Goal: Check status

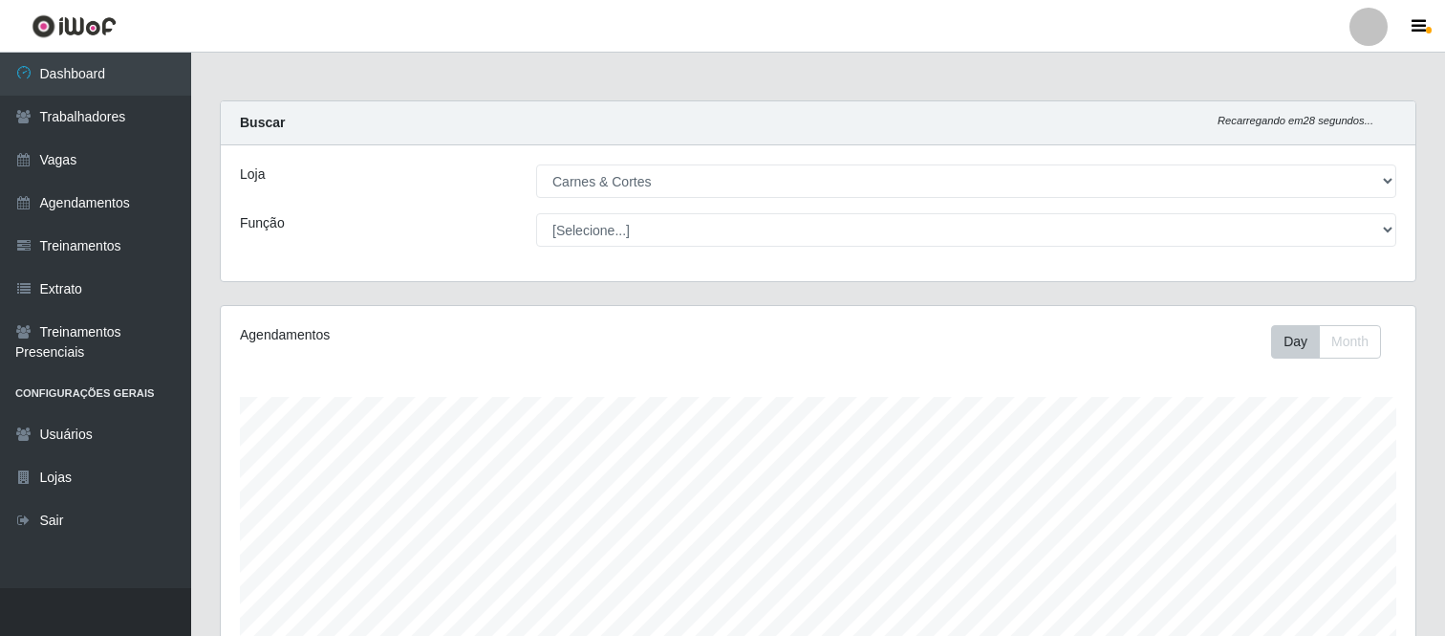
select select "433"
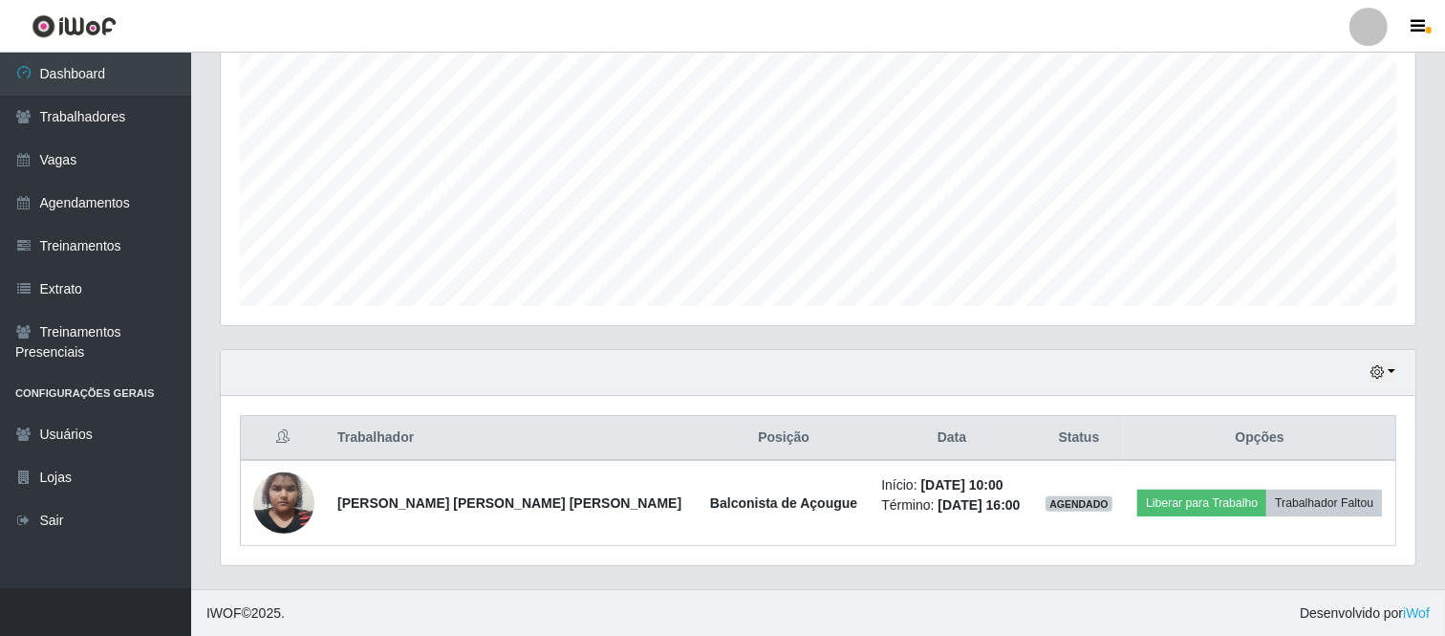
scroll to position [396, 1195]
click at [1397, 368] on div "Hoje 1 dia 3 dias 1 Semana Não encerrados" at bounding box center [818, 373] width 1195 height 46
click at [1391, 369] on button "button" at bounding box center [1383, 372] width 27 height 22
click at [1313, 291] on button "1 Semana" at bounding box center [1318, 300] width 151 height 40
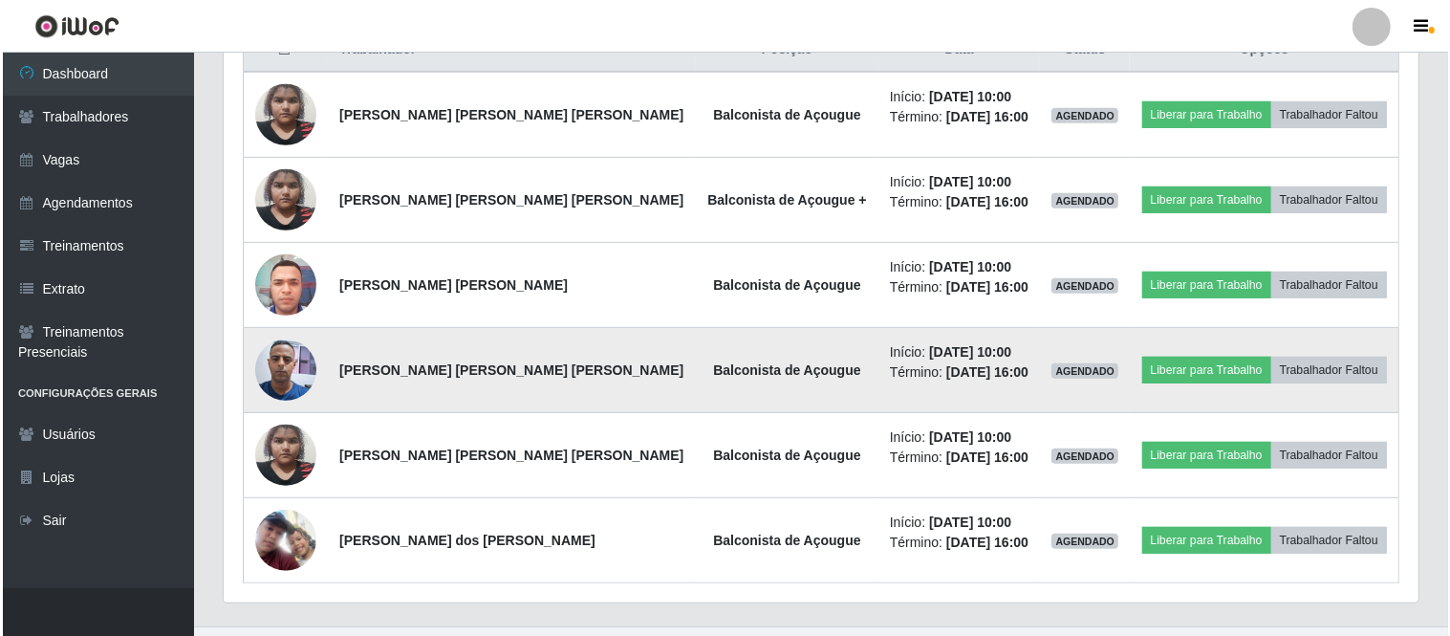
scroll to position [803, 0]
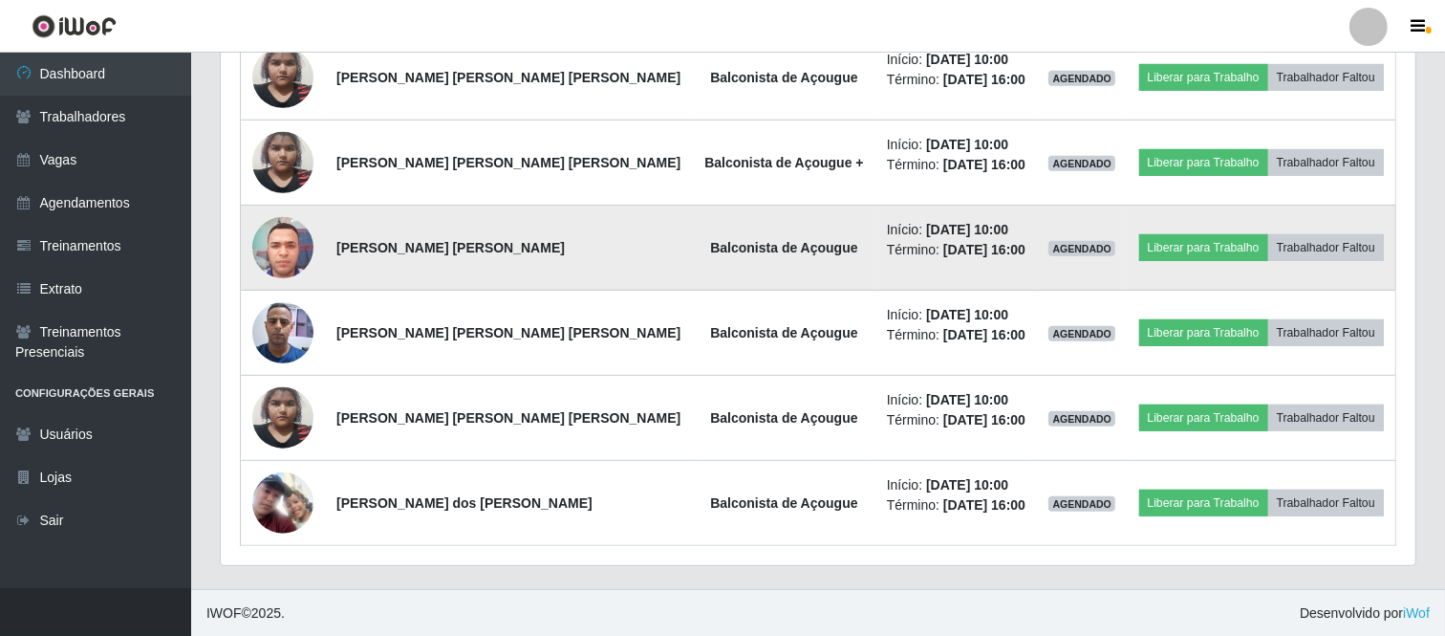
click at [287, 242] on img at bounding box center [282, 246] width 61 height 81
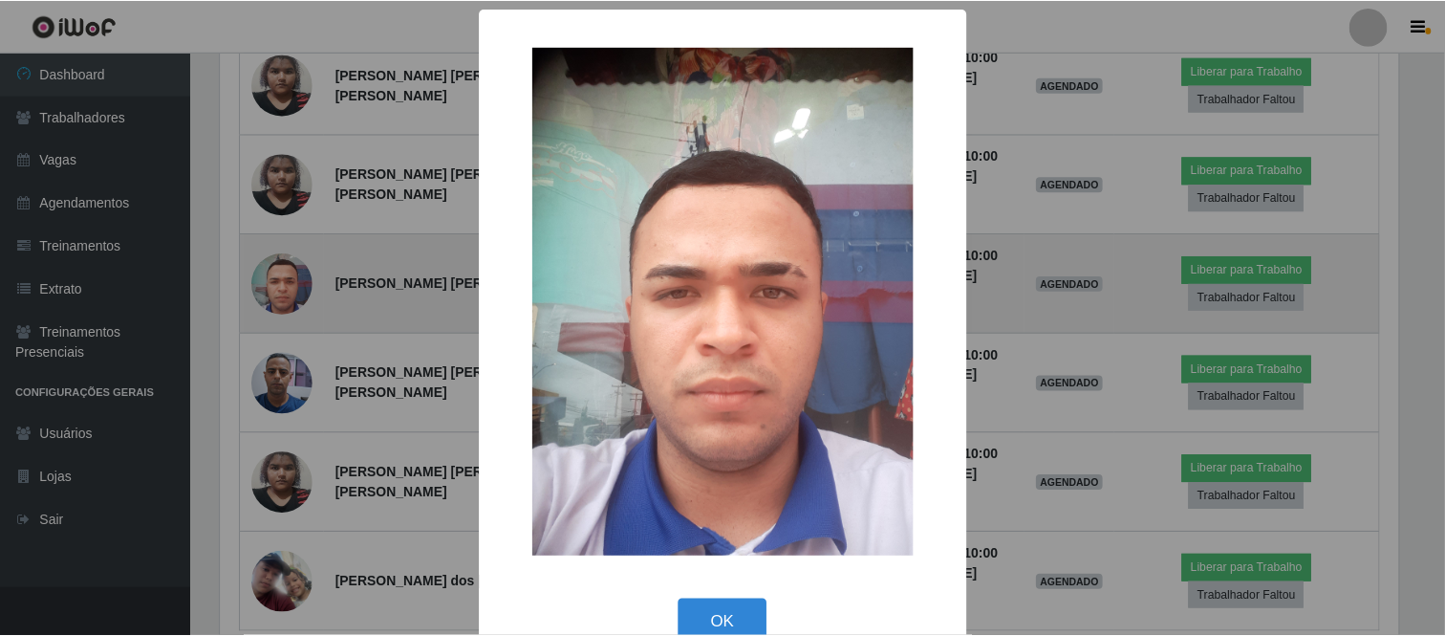
scroll to position [396, 1182]
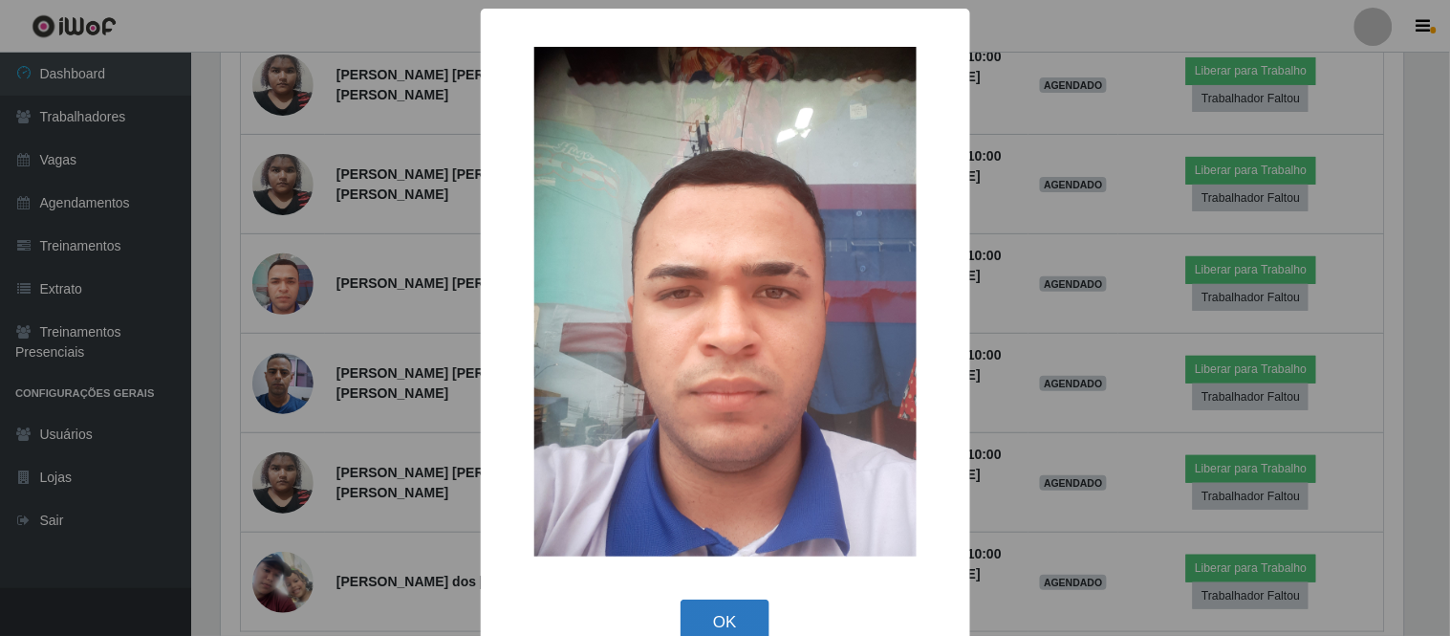
click at [751, 621] on button "OK" at bounding box center [724, 621] width 89 height 45
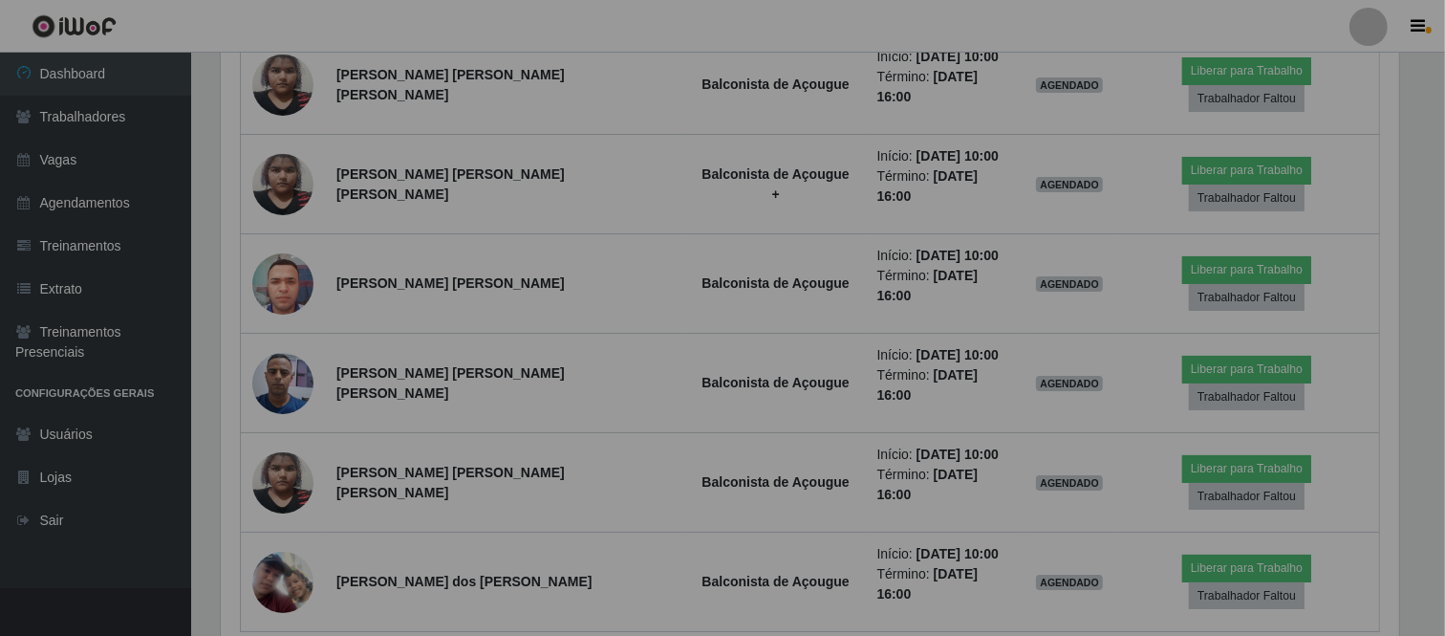
scroll to position [396, 1195]
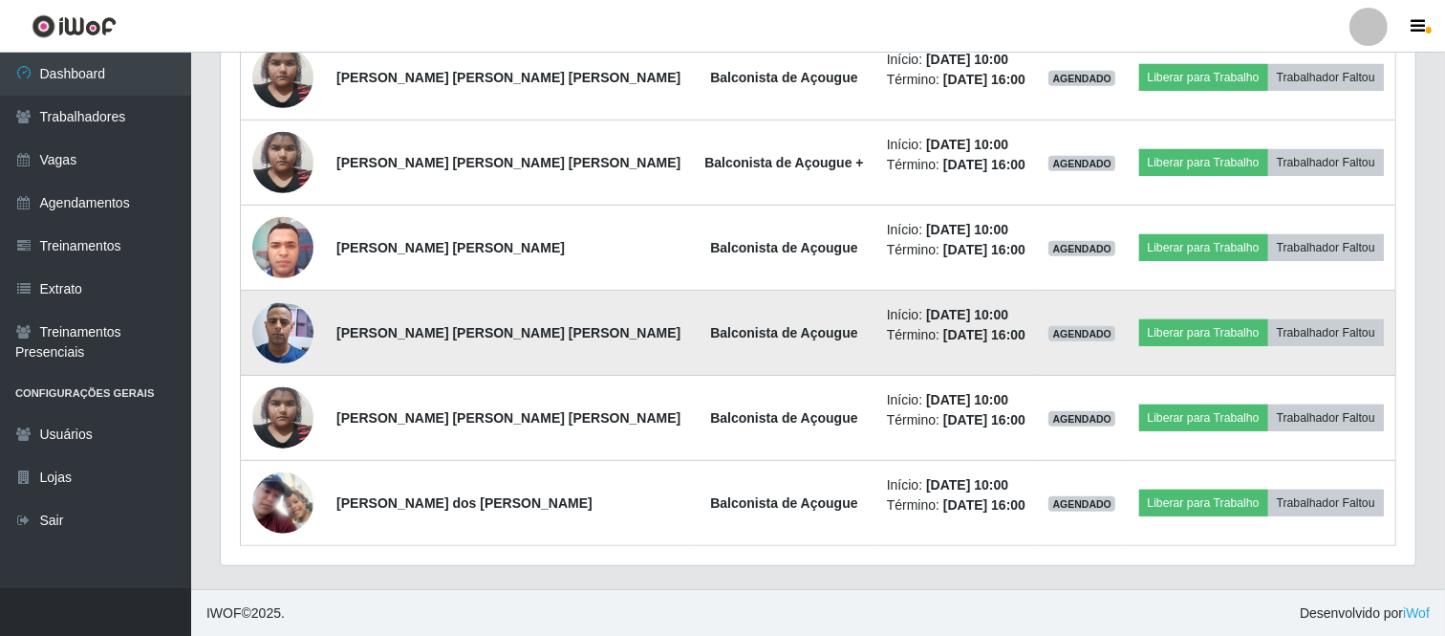
click at [298, 335] on img at bounding box center [282, 332] width 61 height 81
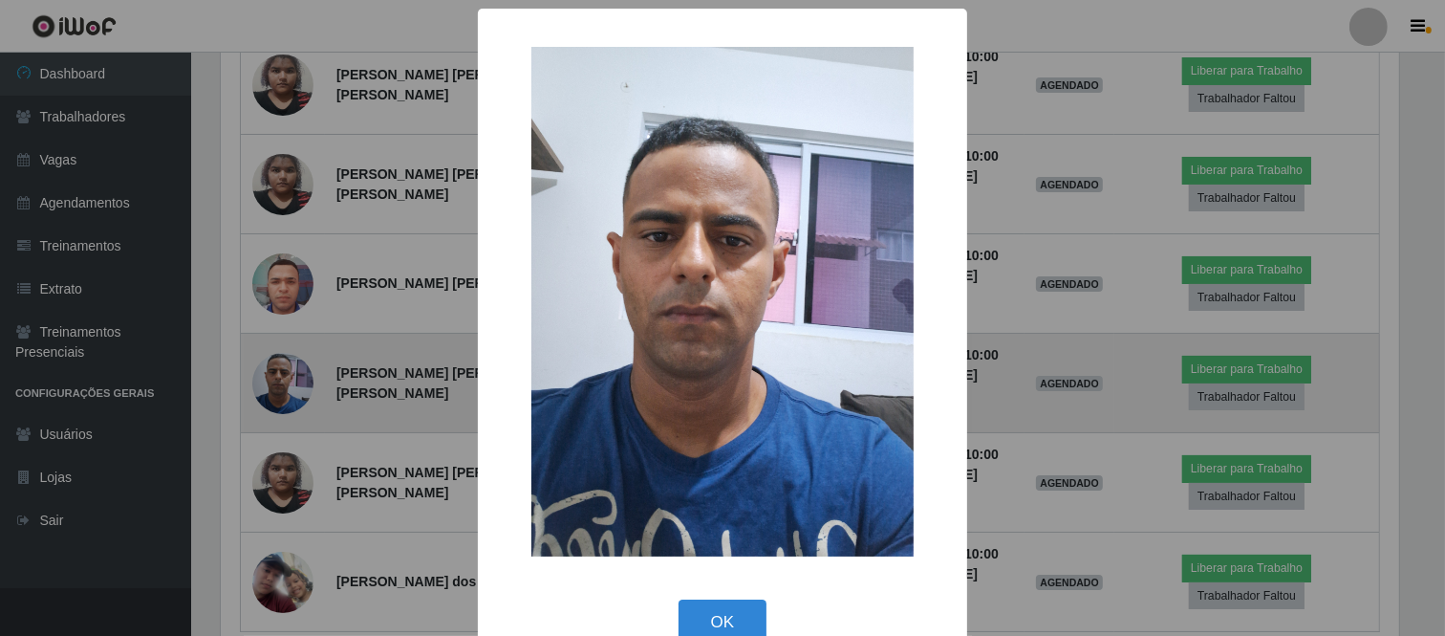
scroll to position [396, 1182]
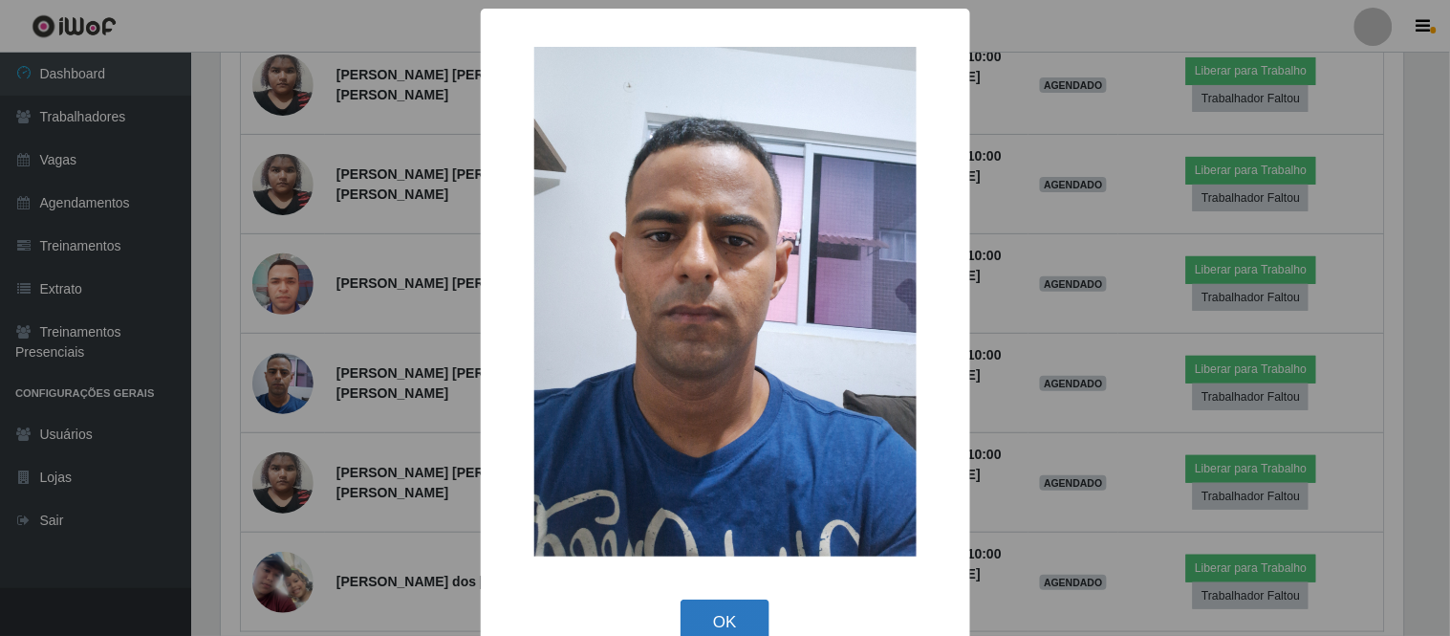
click at [720, 607] on button "OK" at bounding box center [724, 621] width 89 height 45
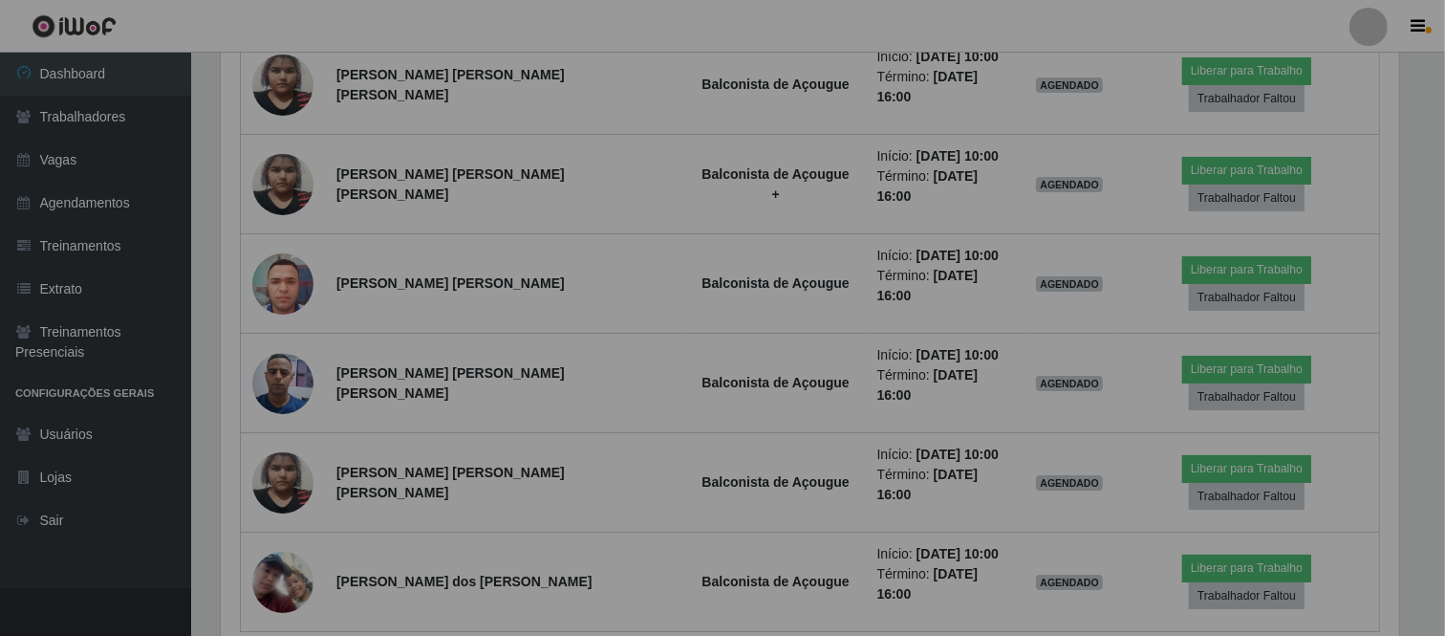
scroll to position [396, 1195]
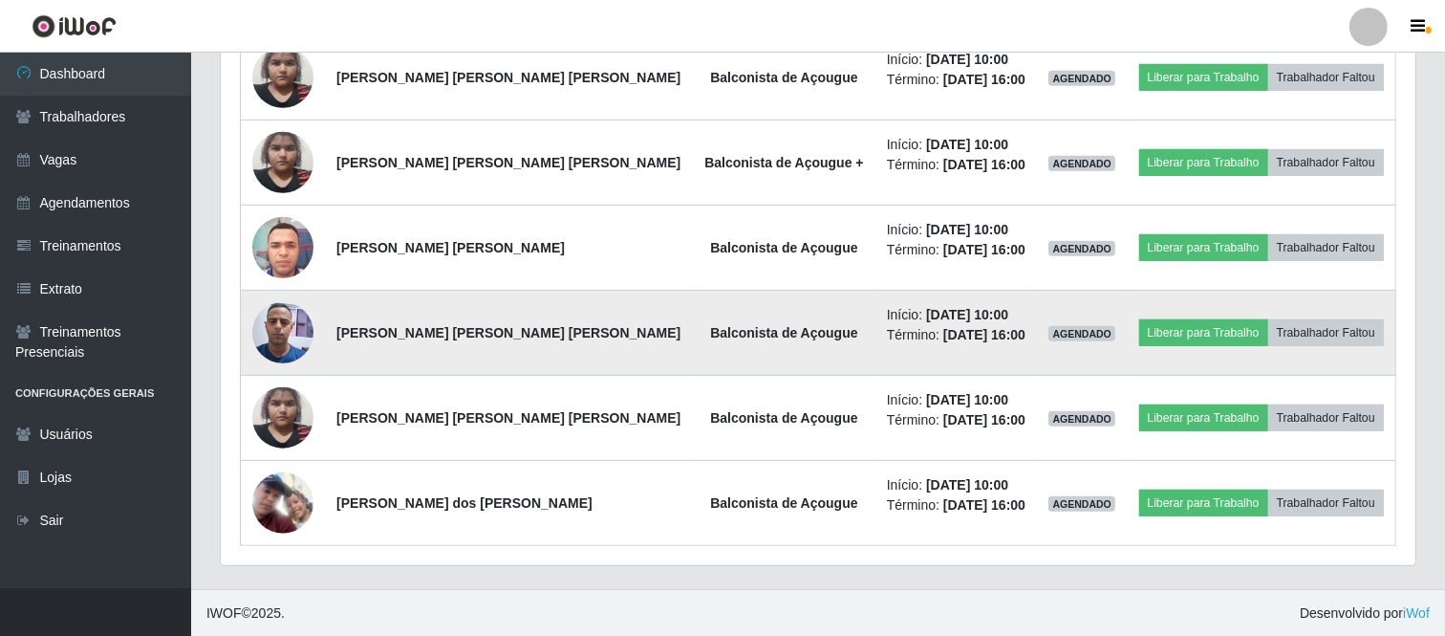
click at [311, 351] on img at bounding box center [282, 332] width 61 height 81
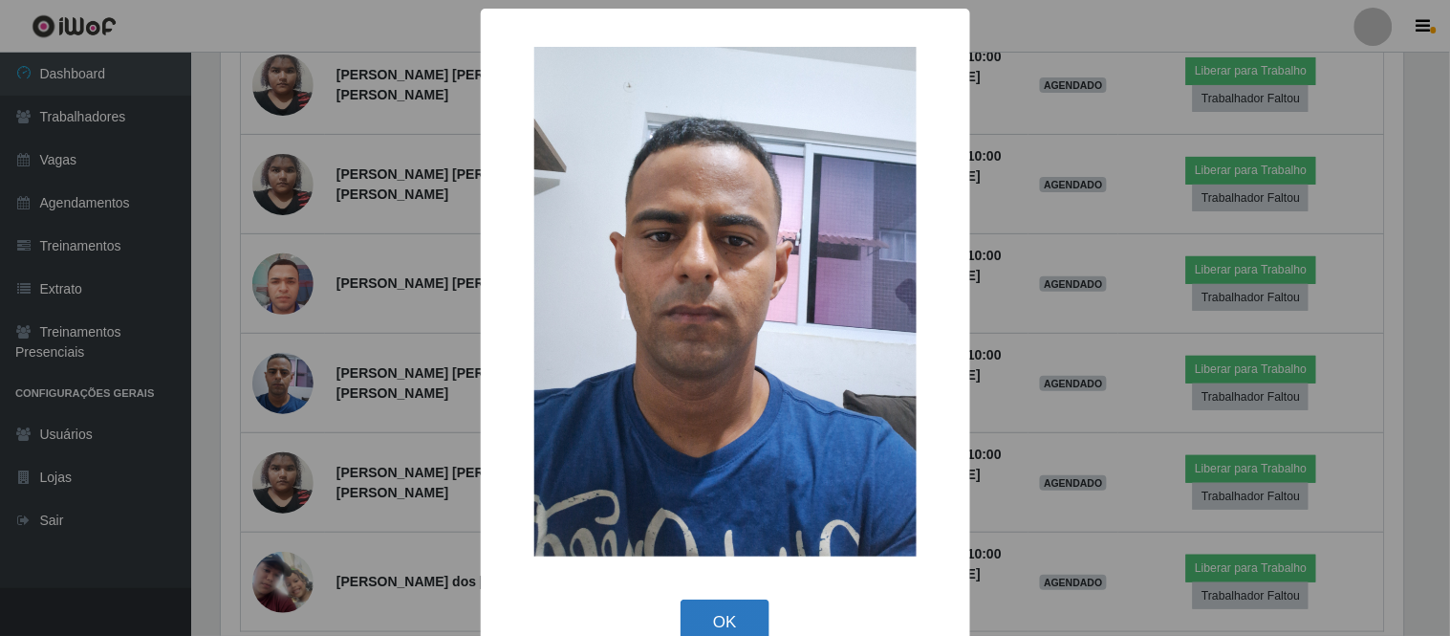
click at [727, 619] on button "OK" at bounding box center [724, 621] width 89 height 45
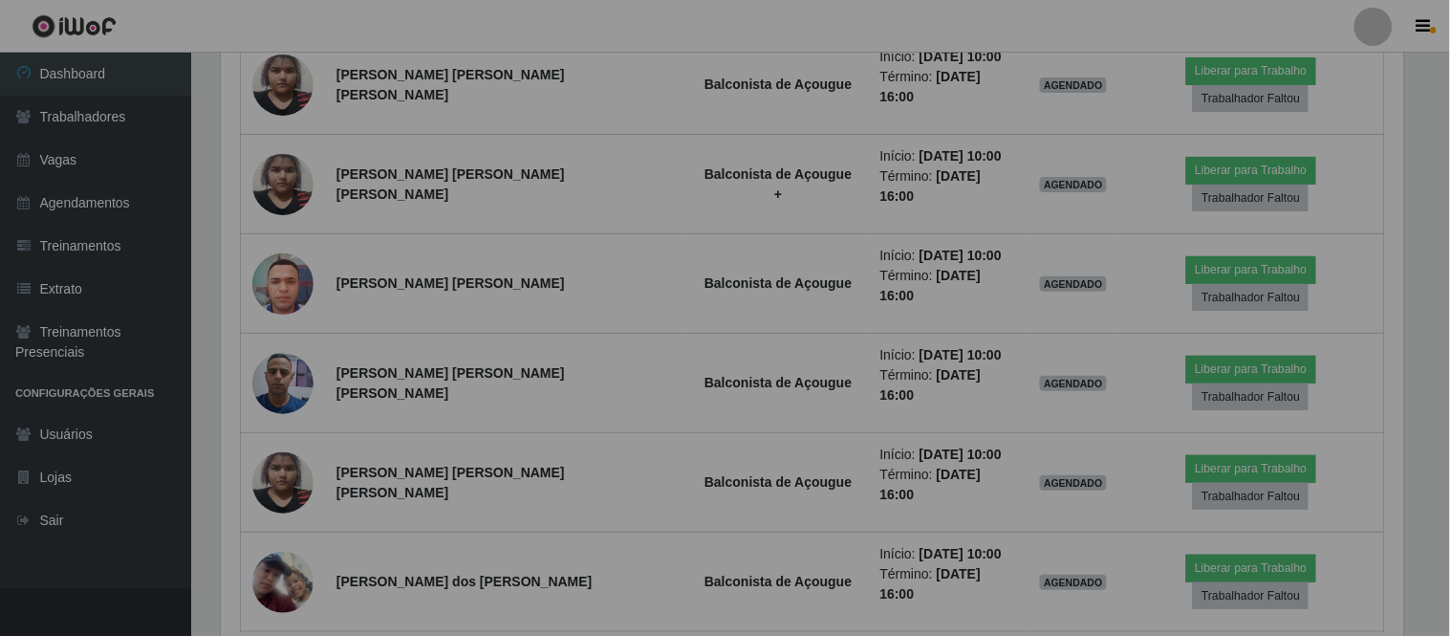
scroll to position [396, 1195]
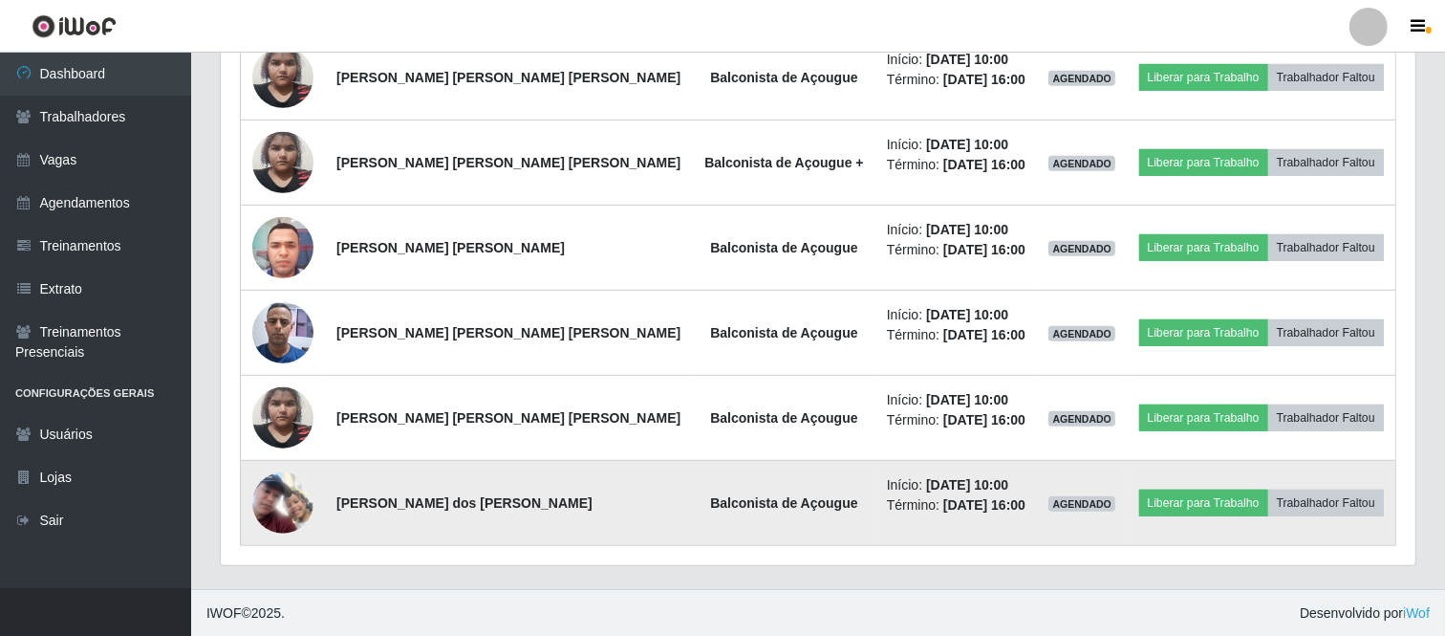
click at [296, 498] on img at bounding box center [282, 502] width 61 height 61
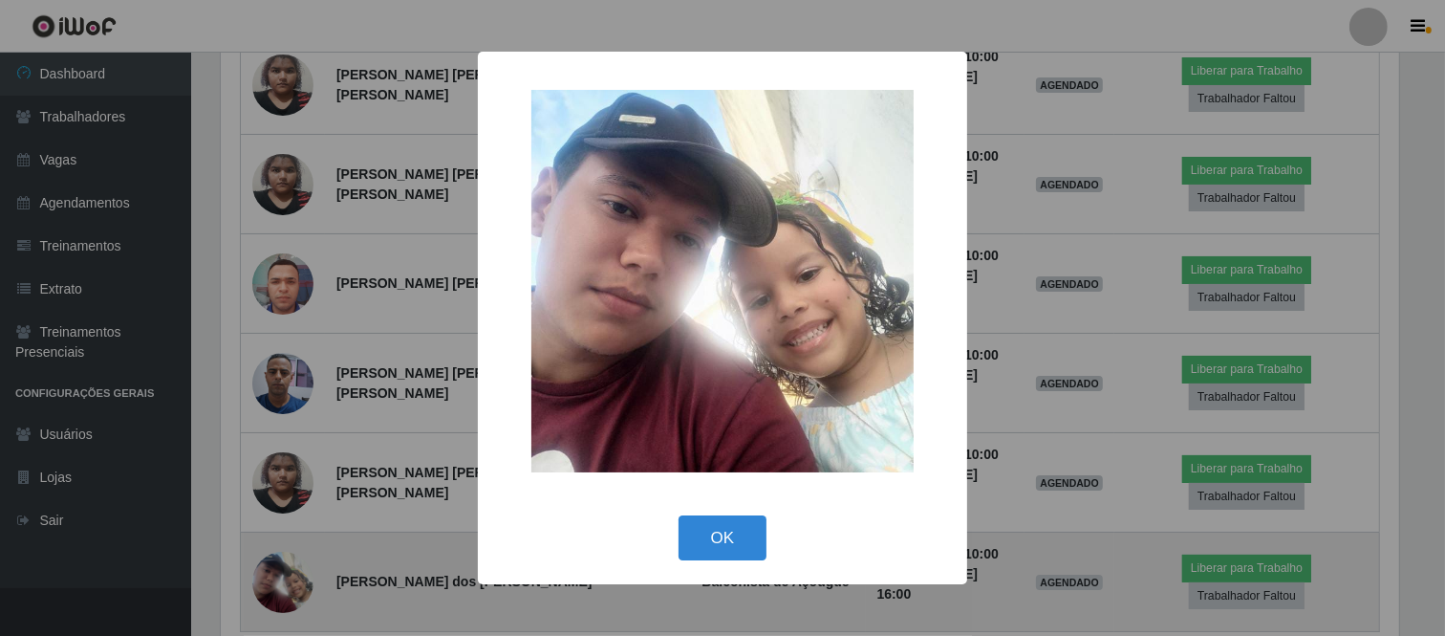
scroll to position [396, 1182]
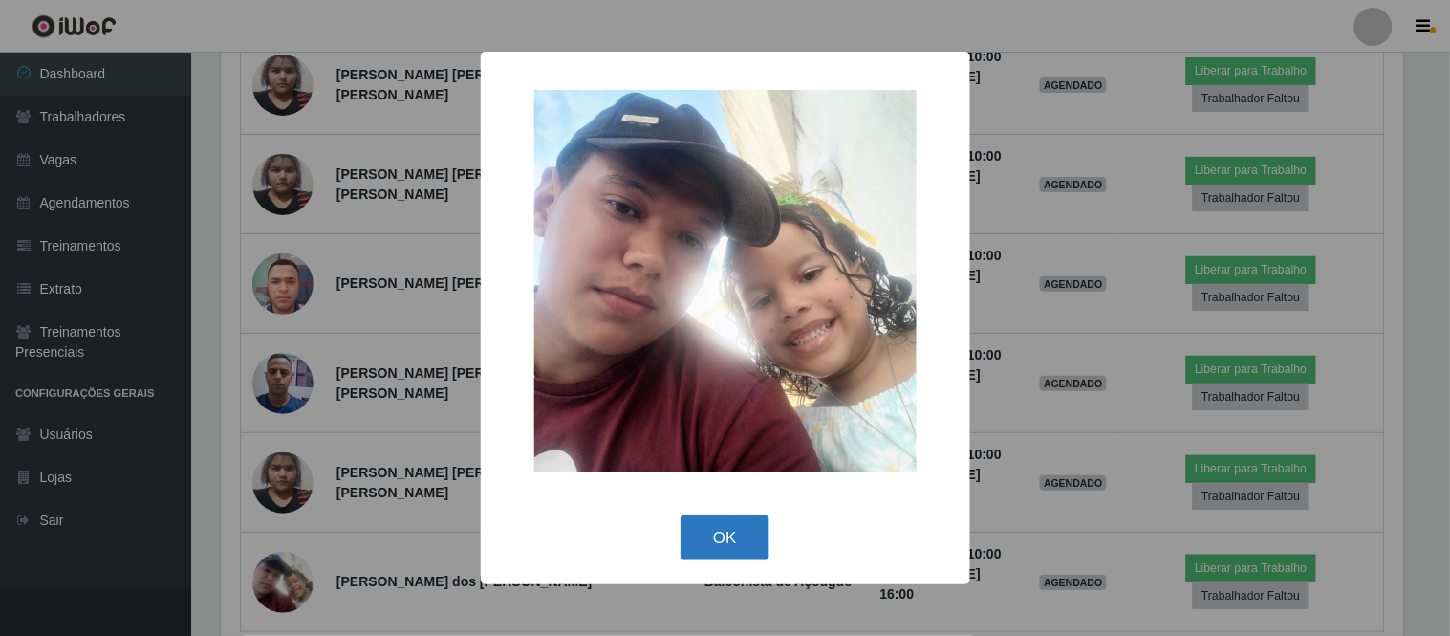
click at [710, 541] on button "OK" at bounding box center [724, 537] width 89 height 45
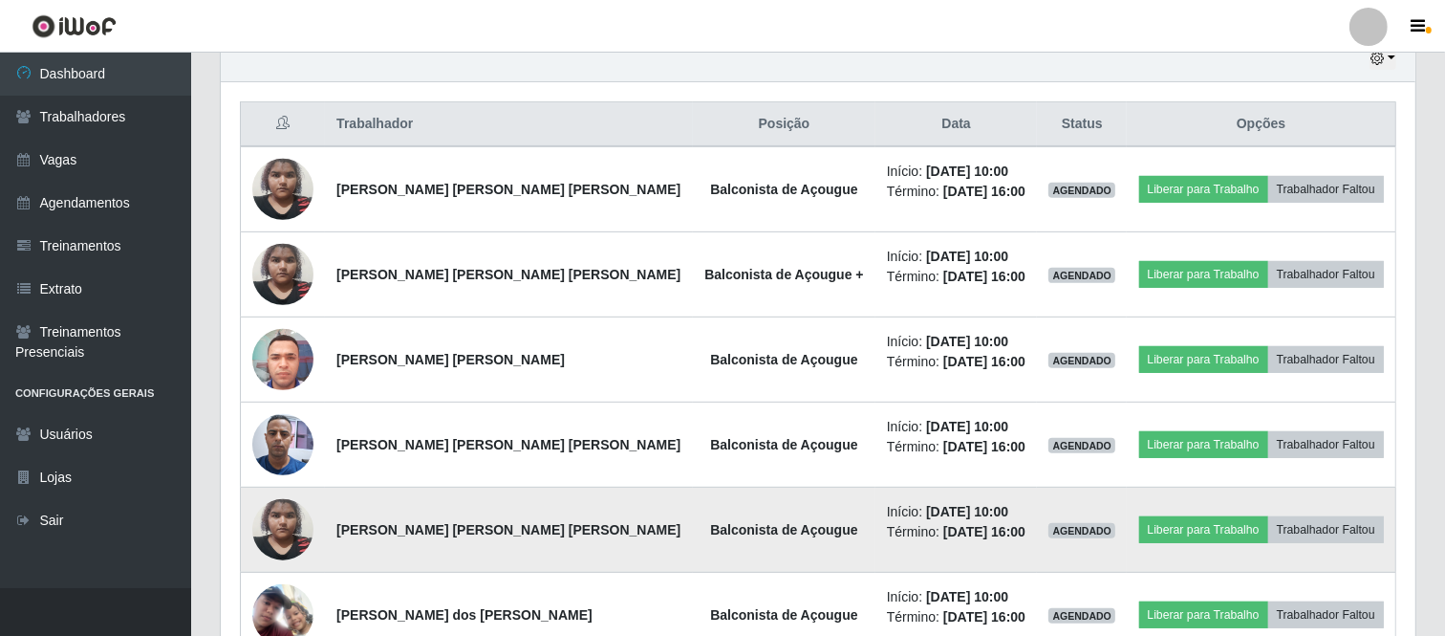
scroll to position [803, 0]
